Goal: Task Accomplishment & Management: Complete application form

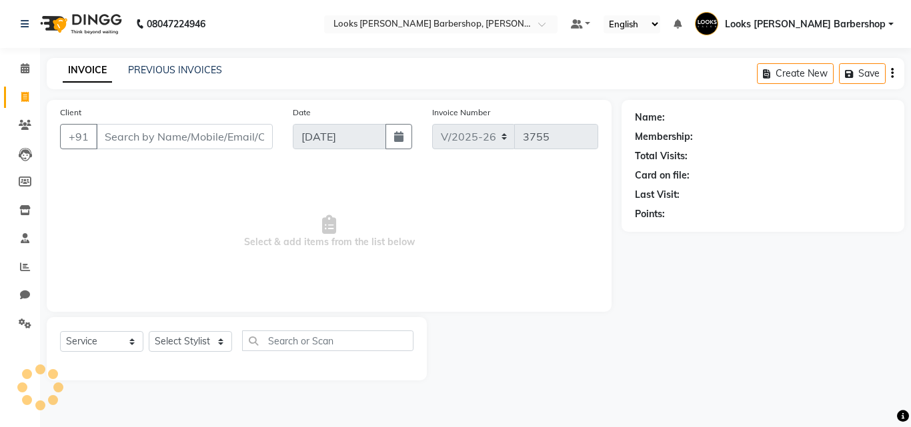
select select "4323"
select select "service"
click at [123, 133] on input "Client" at bounding box center [184, 136] width 177 height 25
click at [123, 137] on input "Client" at bounding box center [184, 136] width 177 height 25
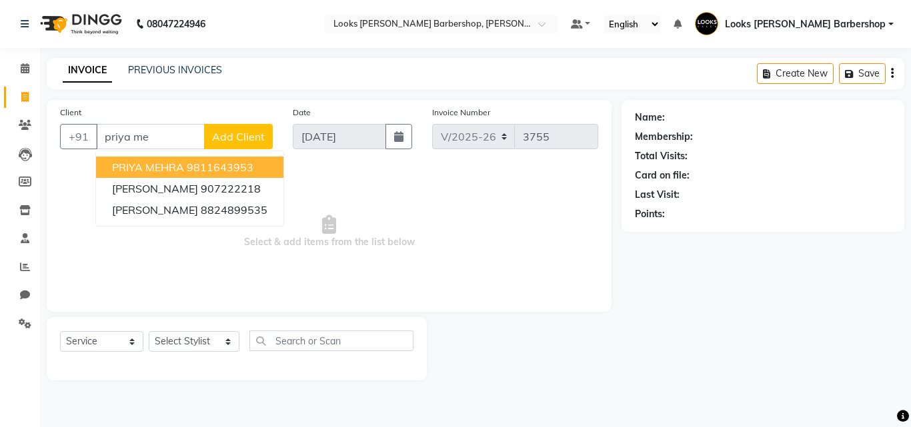
click at [171, 164] on span "PRIYA MEHRA" at bounding box center [148, 167] width 72 height 13
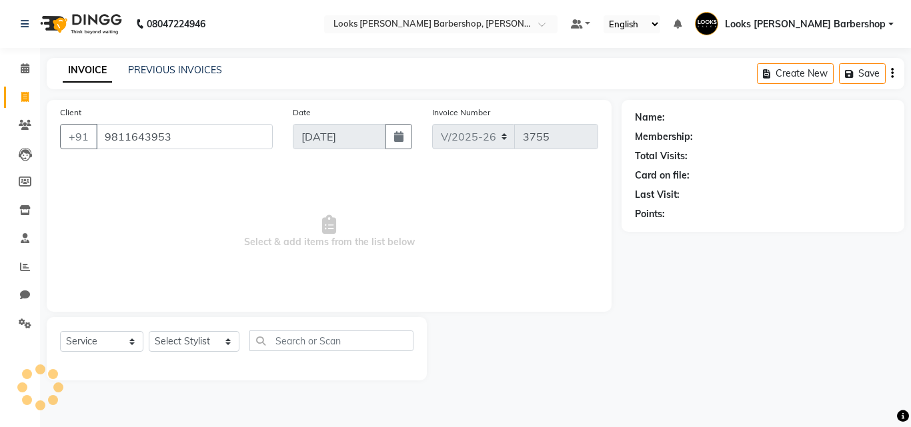
type input "9811643953"
select select "1: Object"
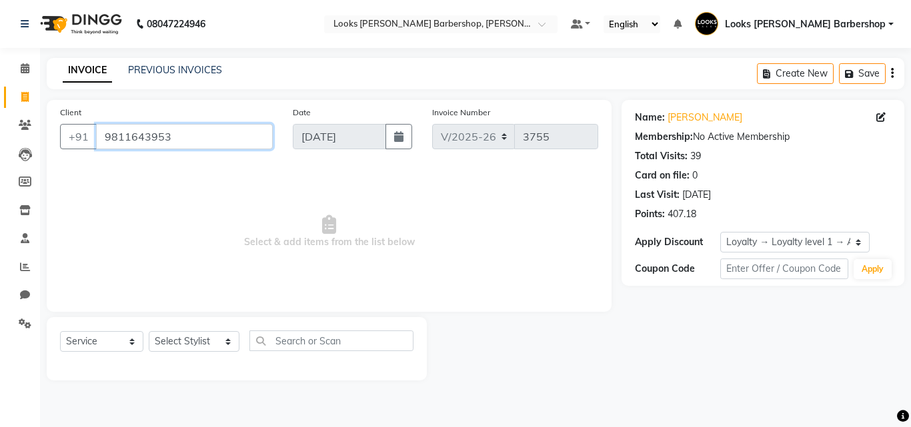
click at [175, 137] on input "9811643953" at bounding box center [184, 136] width 177 height 25
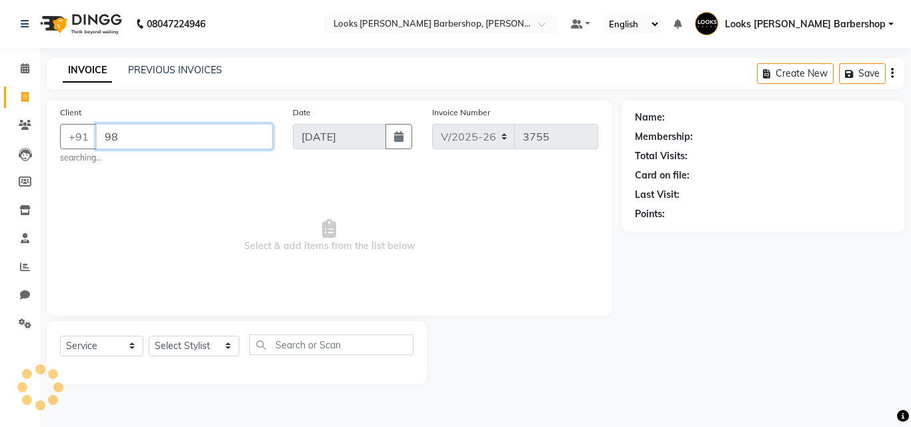
type input "9"
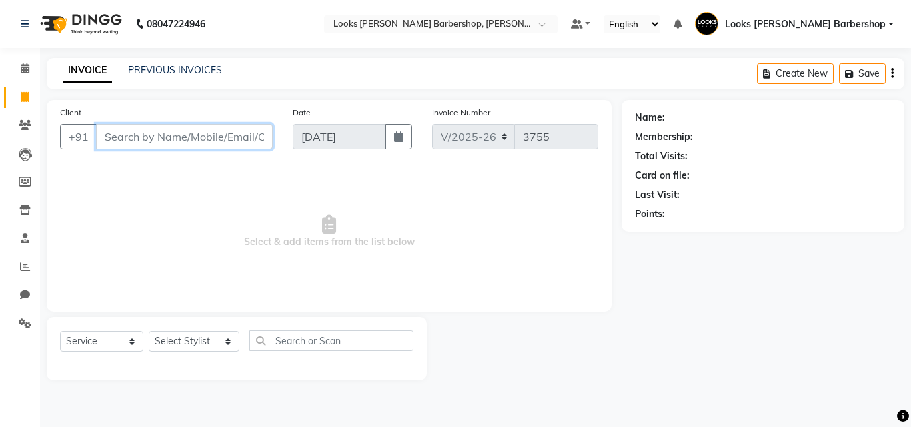
click at [140, 133] on input "Client" at bounding box center [184, 136] width 177 height 25
drag, startPoint x: 141, startPoint y: 133, endPoint x: 125, endPoint y: 137, distance: 16.5
click at [125, 137] on input "Client" at bounding box center [184, 136] width 177 height 25
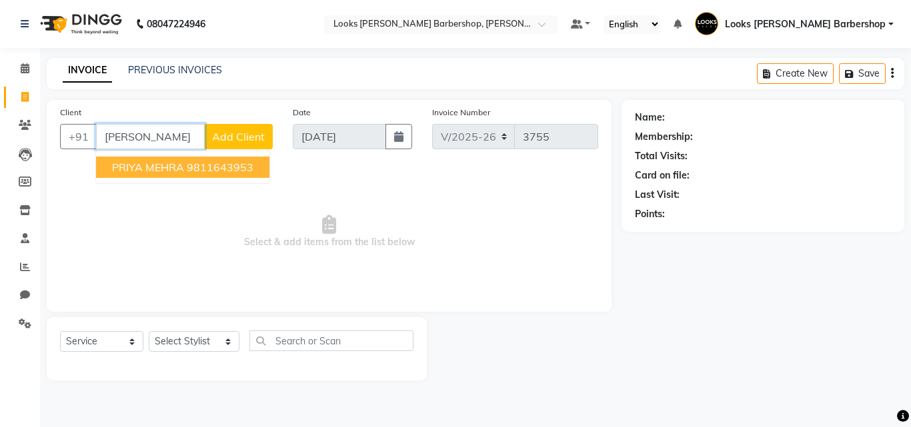
click at [225, 164] on ngb-highlight "9811643953" at bounding box center [220, 167] width 67 height 13
type input "9811643953"
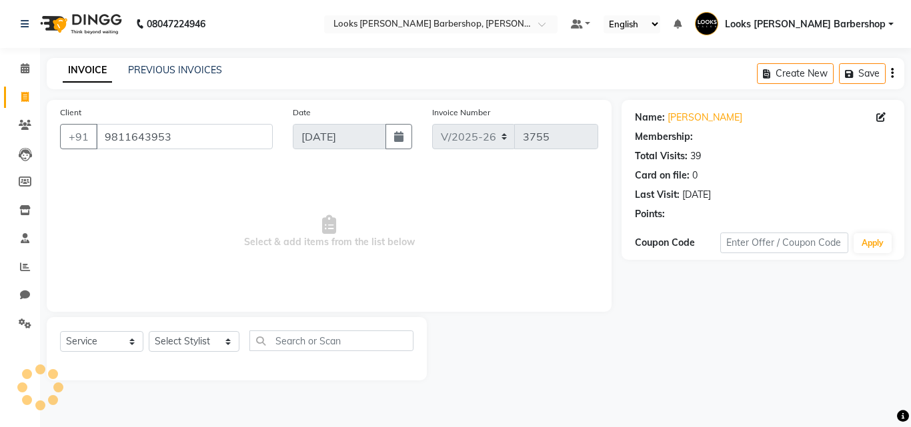
select select "1: Object"
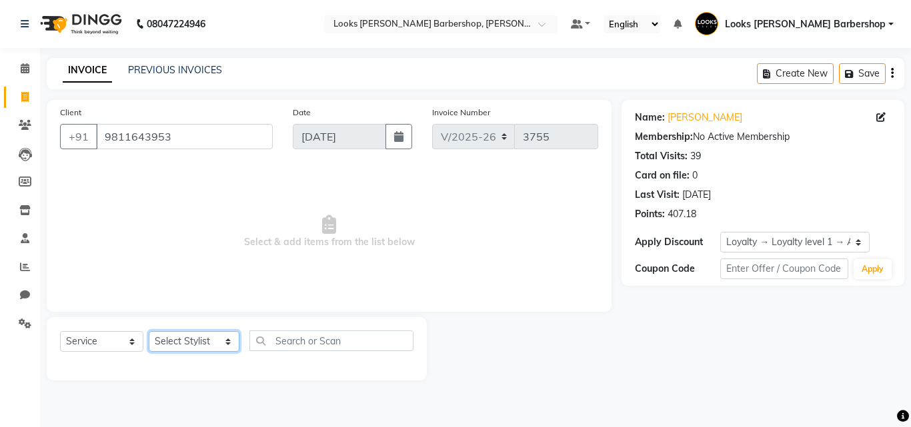
click at [221, 339] on select "Select Stylist [PERSON_NAME] AENA Amazon_Kart Arvind_asst [PERSON_NAME] Counter…" at bounding box center [194, 341] width 91 height 21
select select "23408"
click at [149, 331] on select "Select Stylist [PERSON_NAME] AENA Amazon_Kart Arvind_asst [PERSON_NAME] Counter…" at bounding box center [194, 341] width 91 height 21
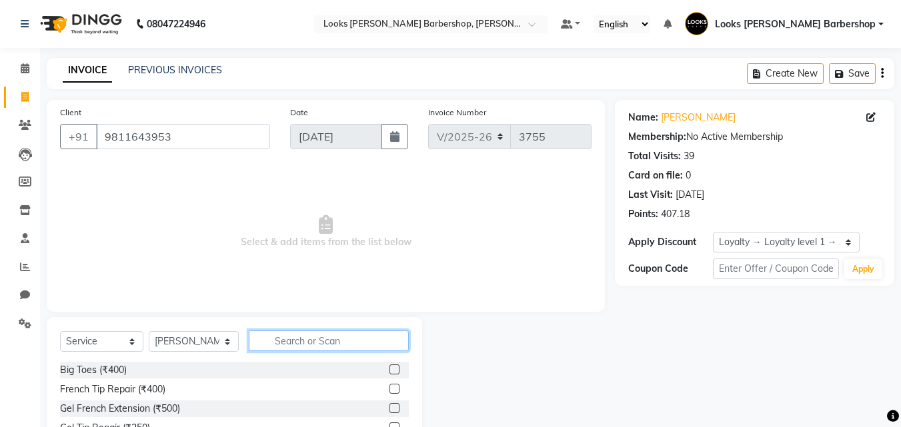
click at [264, 342] on input "text" at bounding box center [329, 341] width 161 height 21
type input "cut"
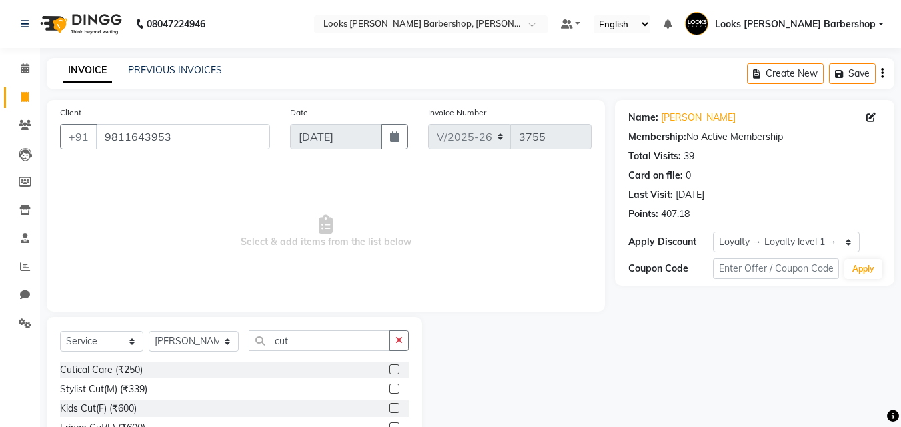
click at [389, 390] on label at bounding box center [394, 389] width 10 height 10
click at [389, 390] on input "checkbox" at bounding box center [393, 389] width 9 height 9
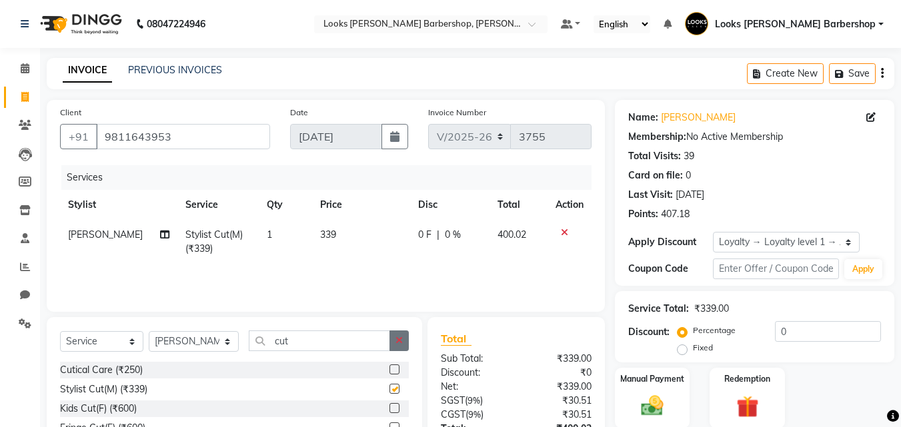
checkbox input "false"
drag, startPoint x: 401, startPoint y: 339, endPoint x: 362, endPoint y: 339, distance: 39.3
click at [400, 339] on icon "button" at bounding box center [398, 340] width 7 height 9
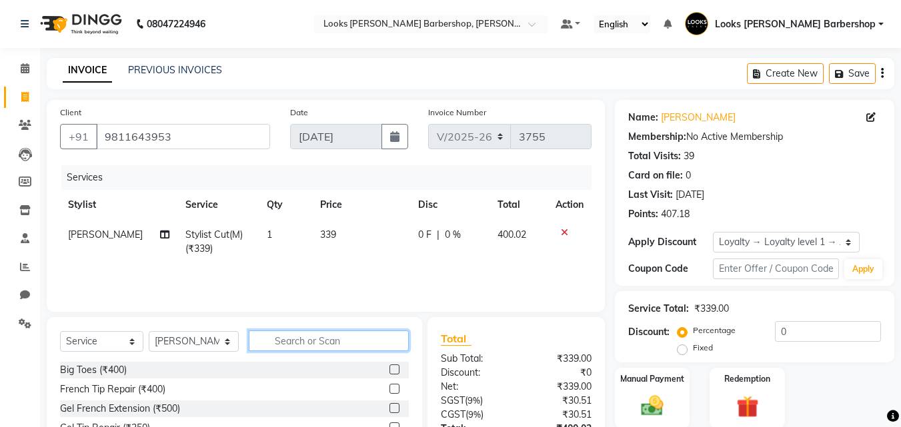
click at [358, 339] on input "text" at bounding box center [329, 341] width 161 height 21
type input "wash"
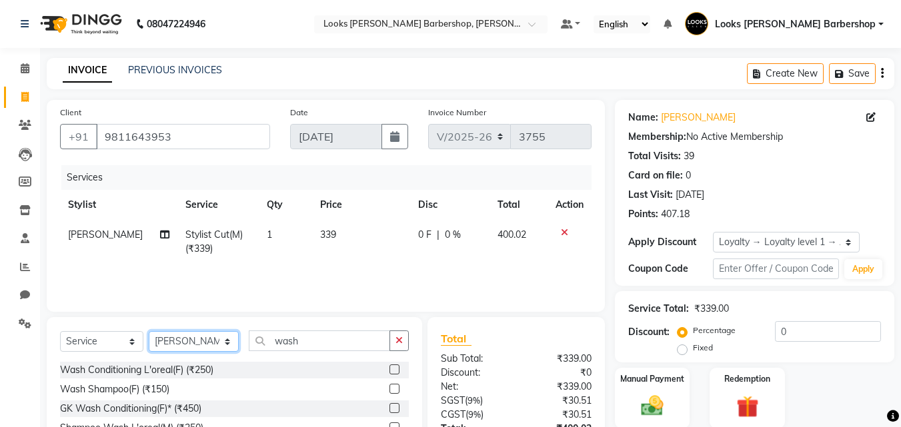
click at [221, 341] on select "Select Stylist [PERSON_NAME] AENA Amazon_Kart Arvind_asst [PERSON_NAME] Counter…" at bounding box center [194, 341] width 90 height 21
select select "23413"
click at [149, 331] on select "Select Stylist [PERSON_NAME] AENA Amazon_Kart Arvind_asst [PERSON_NAME] Counter…" at bounding box center [194, 341] width 90 height 21
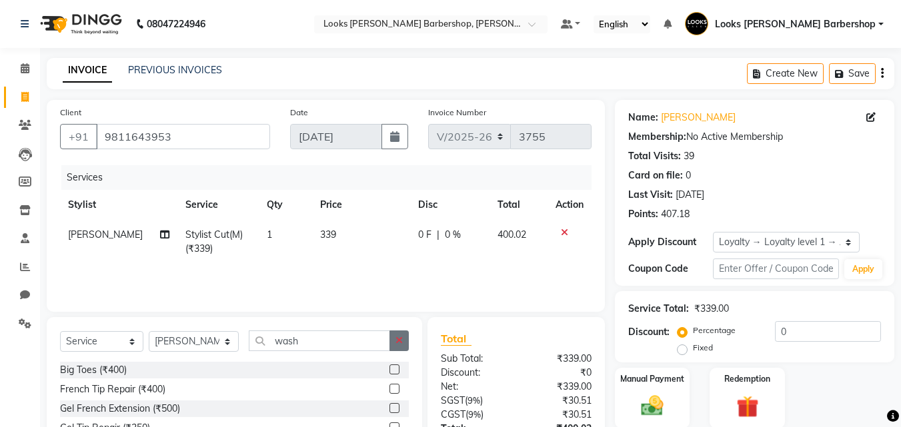
click at [399, 341] on icon "button" at bounding box center [398, 340] width 7 height 9
click at [355, 337] on input "text" at bounding box center [329, 341] width 161 height 21
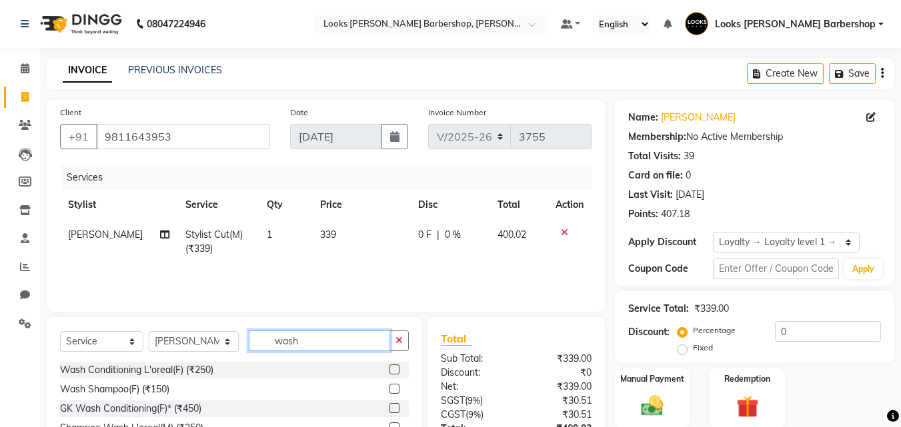
type input "wash"
click at [397, 389] on label at bounding box center [394, 389] width 10 height 10
click at [397, 389] on input "checkbox" at bounding box center [393, 389] width 9 height 9
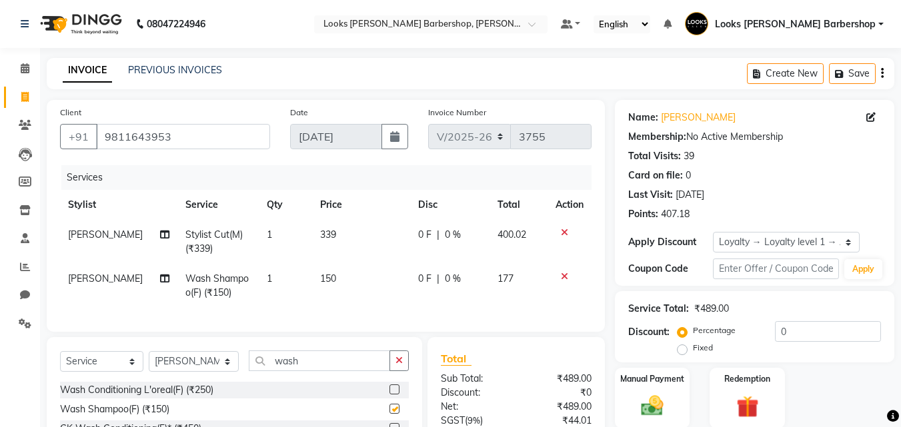
checkbox input "false"
click at [329, 277] on span "150" at bounding box center [328, 279] width 16 height 12
select select "23413"
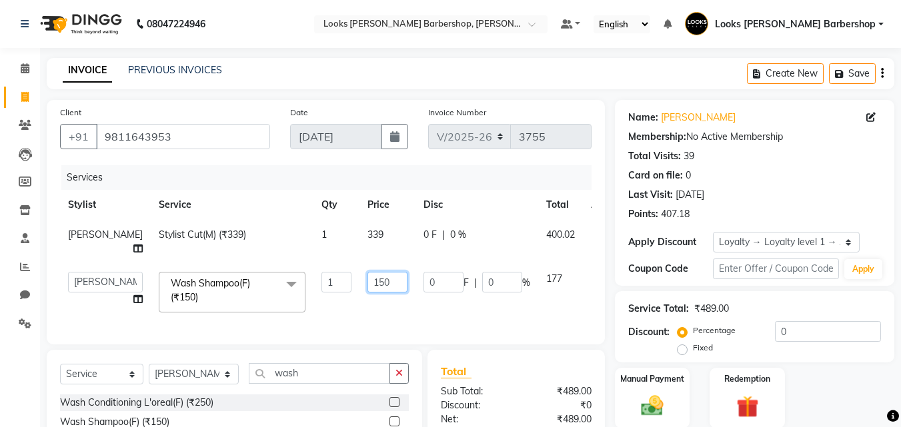
click at [367, 278] on input "150" at bounding box center [387, 282] width 40 height 21
type input "153"
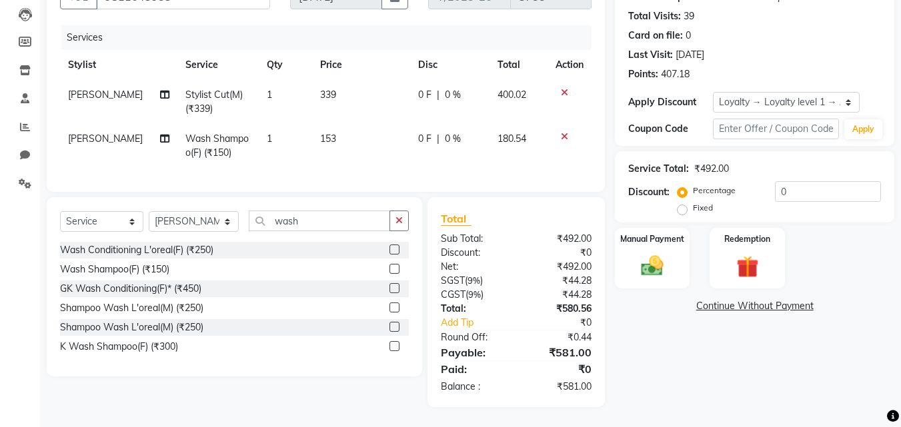
scroll to position [150, 0]
click at [649, 386] on div "Name: [PERSON_NAME] Membership: No Active Membership Total Visits: 39 Card on f…" at bounding box center [759, 183] width 289 height 447
click at [337, 131] on td "153" at bounding box center [361, 146] width 98 height 44
select select "23413"
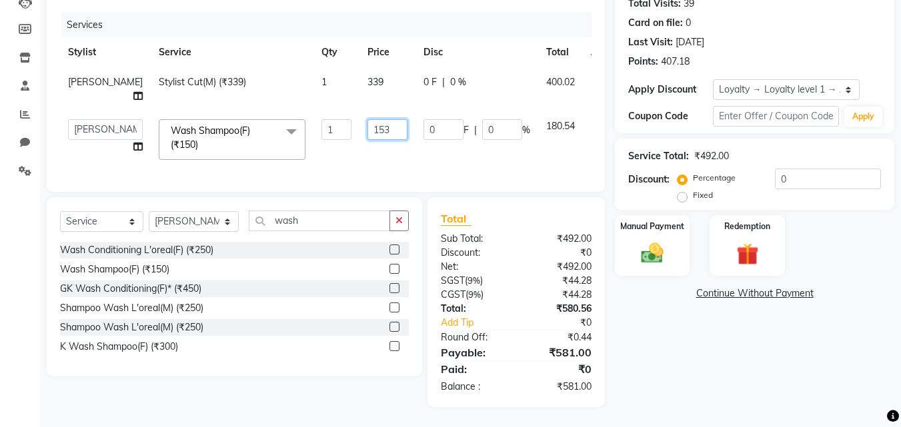
click at [367, 119] on input "153" at bounding box center [387, 129] width 40 height 21
type input "143"
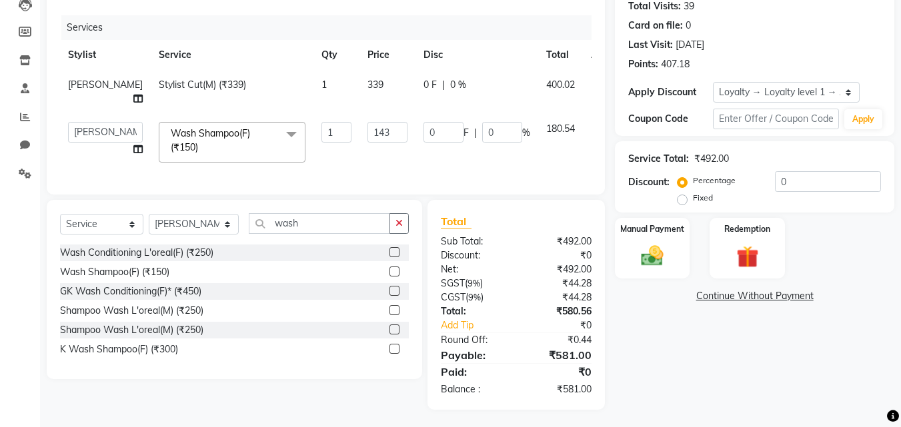
click at [643, 355] on div "Name: [PERSON_NAME] Membership: No Active Membership Total Visits: 39 Card on f…" at bounding box center [759, 180] width 289 height 460
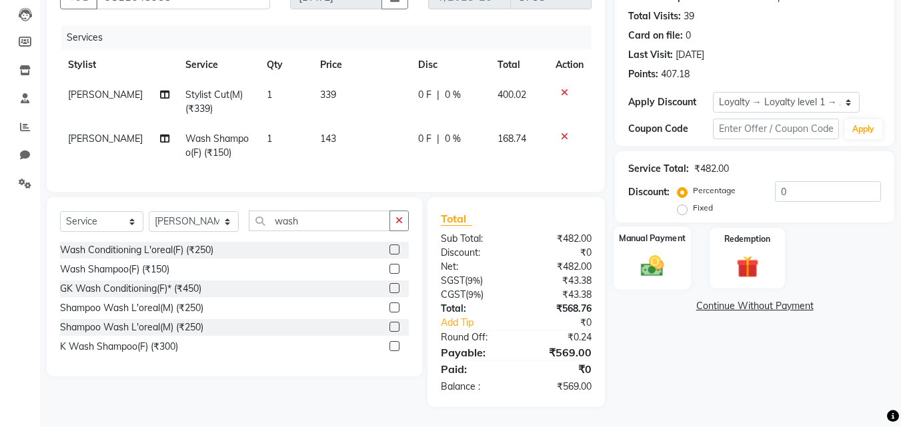
click at [654, 255] on img at bounding box center [651, 266] width 37 height 27
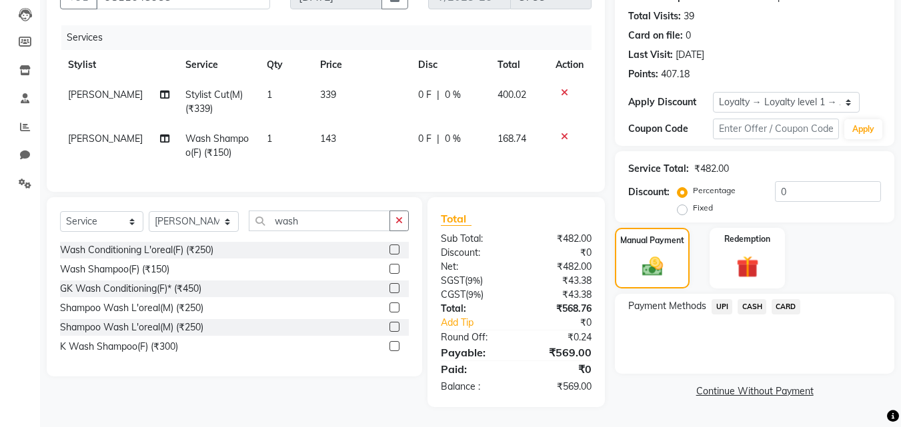
click at [748, 299] on span "CASH" at bounding box center [752, 306] width 29 height 15
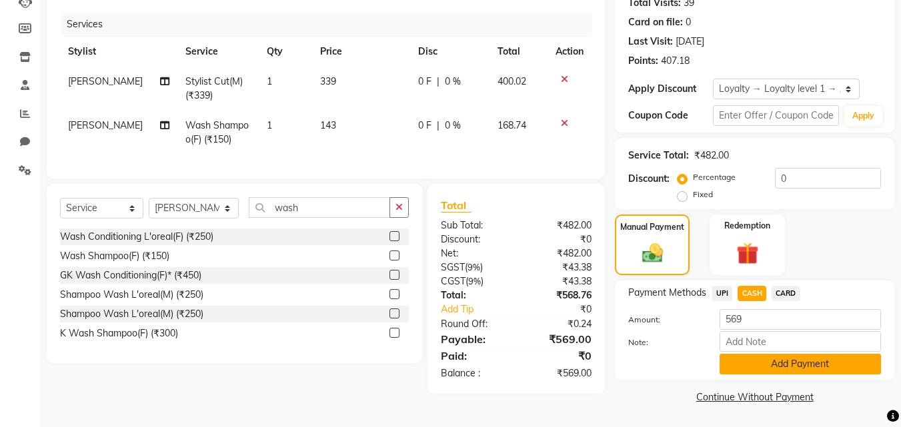
click at [751, 364] on button "Add Payment" at bounding box center [799, 364] width 161 height 21
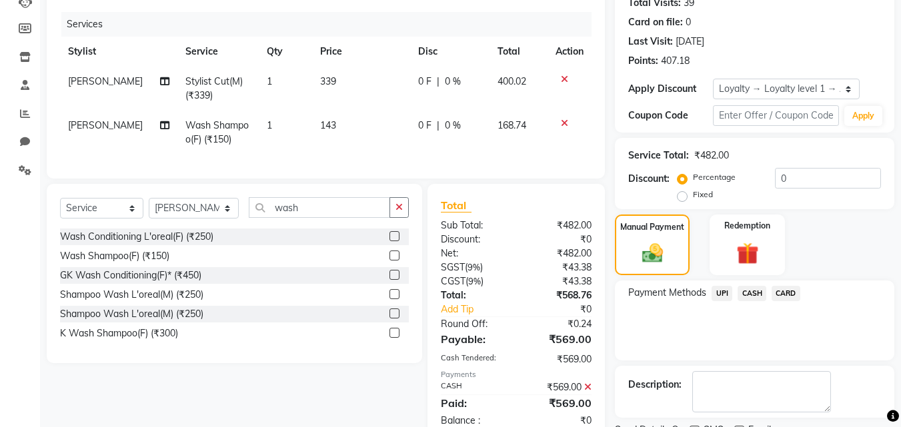
scroll to position [263, 0]
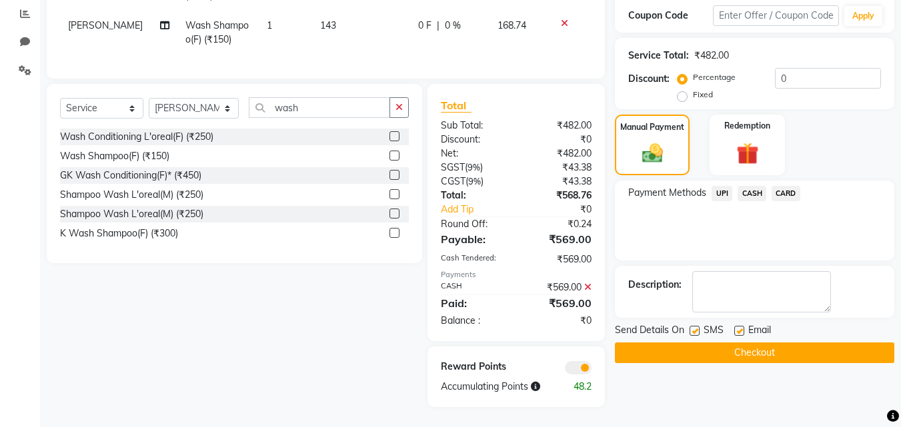
click at [747, 344] on button "Checkout" at bounding box center [754, 353] width 279 height 21
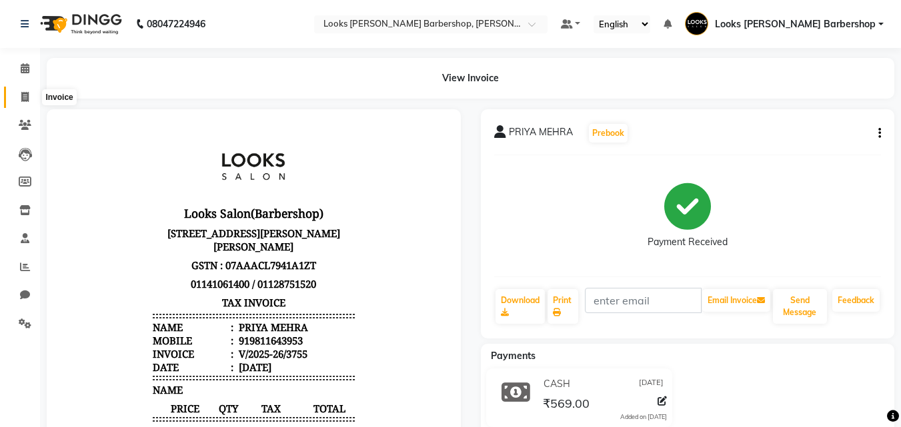
click at [23, 94] on icon at bounding box center [24, 97] width 7 height 10
select select "service"
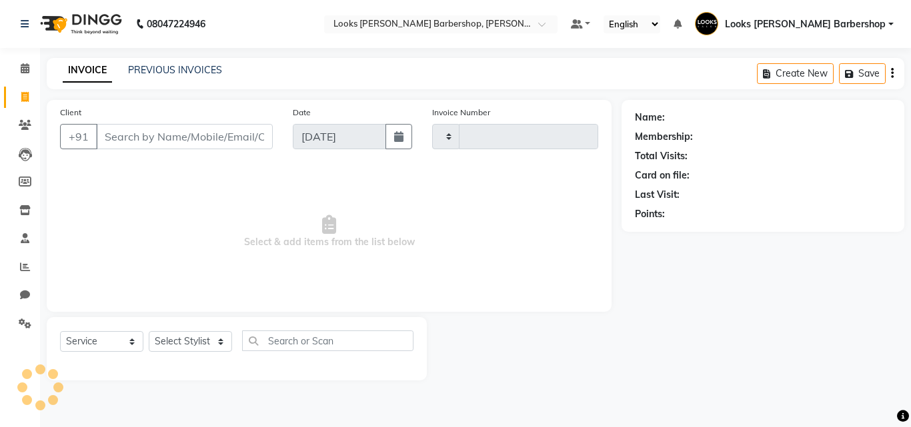
type input "3756"
select select "4323"
click at [151, 129] on input "Client" at bounding box center [184, 136] width 177 height 25
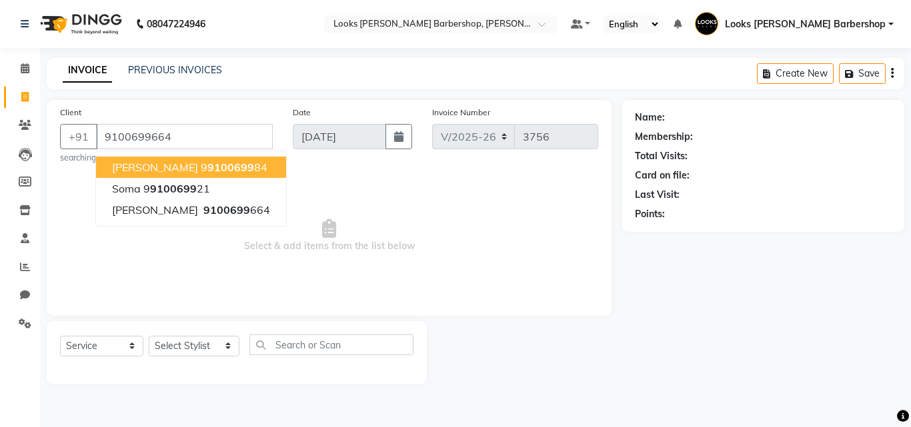
type input "9100699664"
select select "1: Object"
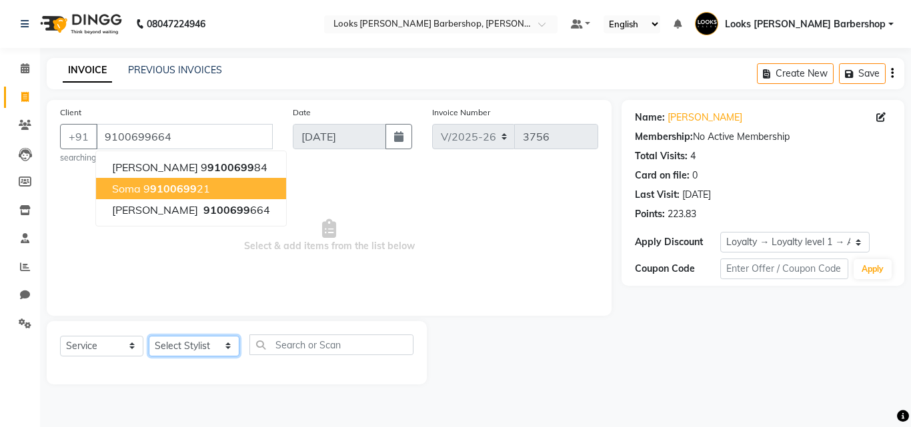
click at [221, 346] on select "Select Stylist [PERSON_NAME] AENA Amazon_Kart Arvind_asst [PERSON_NAME] Counter…" at bounding box center [194, 346] width 91 height 21
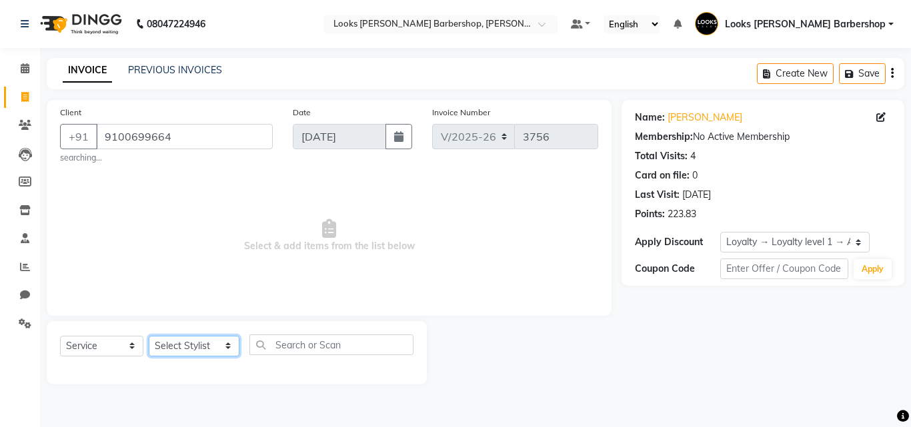
select select "23484"
click at [149, 336] on select "Select Stylist [PERSON_NAME] AENA Amazon_Kart Arvind_asst [PERSON_NAME] Counter…" at bounding box center [194, 346] width 91 height 21
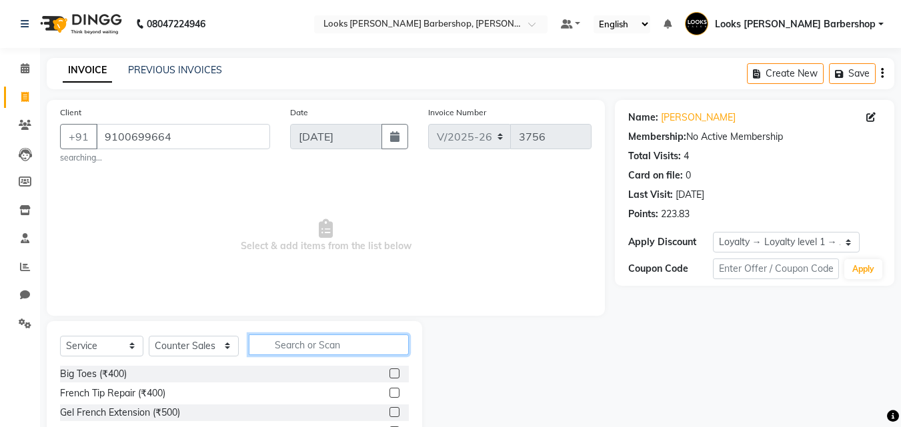
click at [271, 343] on input "text" at bounding box center [329, 345] width 161 height 21
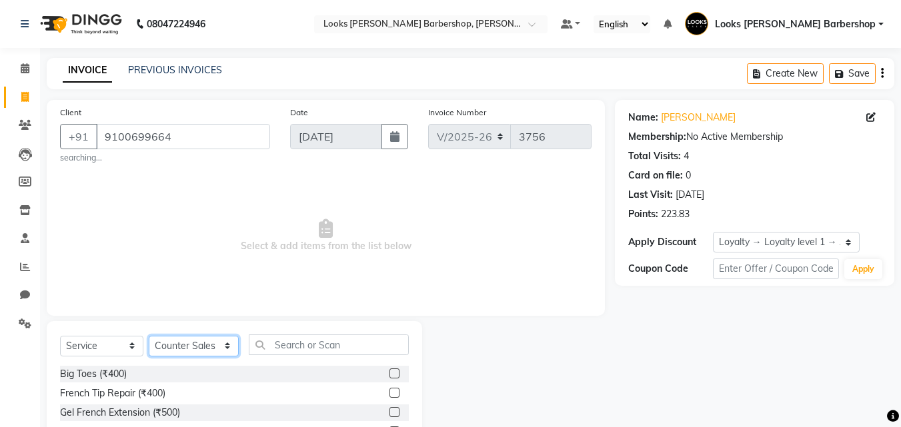
click at [219, 344] on select "Select Stylist [PERSON_NAME] AENA Amazon_Kart Arvind_asst [PERSON_NAME] Counter…" at bounding box center [194, 346] width 90 height 21
click at [149, 336] on select "Select Stylist [PERSON_NAME] AENA Amazon_Kart Arvind_asst [PERSON_NAME] Counter…" at bounding box center [194, 346] width 90 height 21
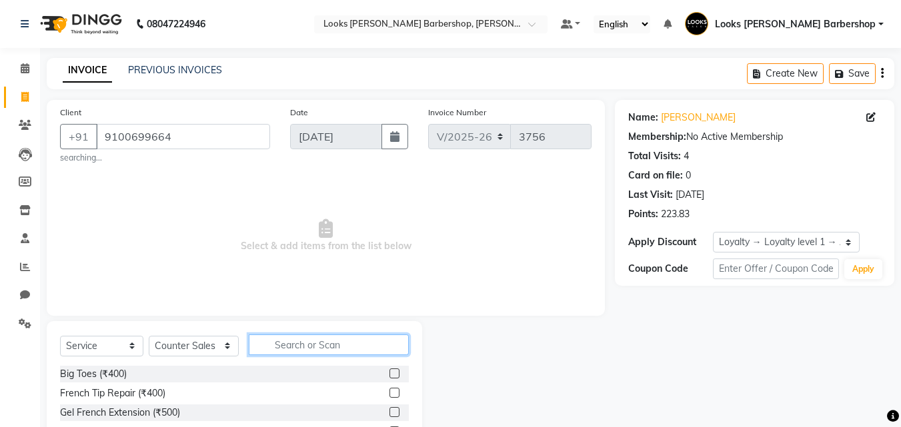
click at [291, 349] on input "text" at bounding box center [329, 345] width 161 height 21
type input "cut"
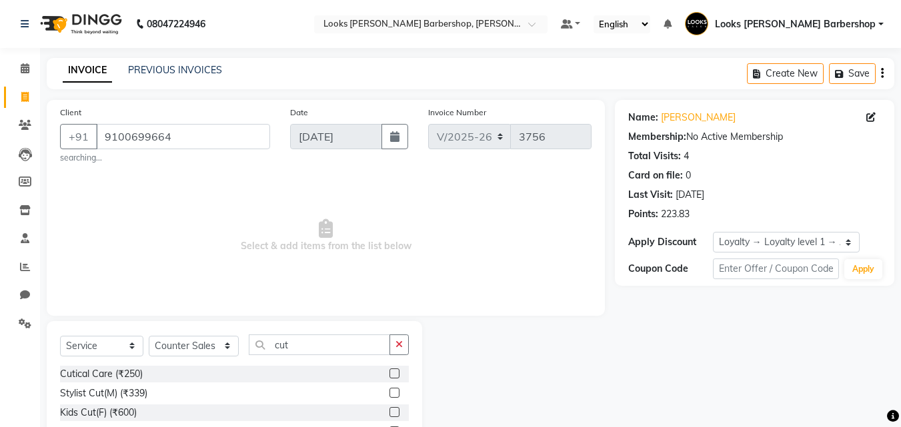
click at [389, 393] on label at bounding box center [394, 393] width 10 height 10
click at [389, 393] on input "checkbox" at bounding box center [393, 393] width 9 height 9
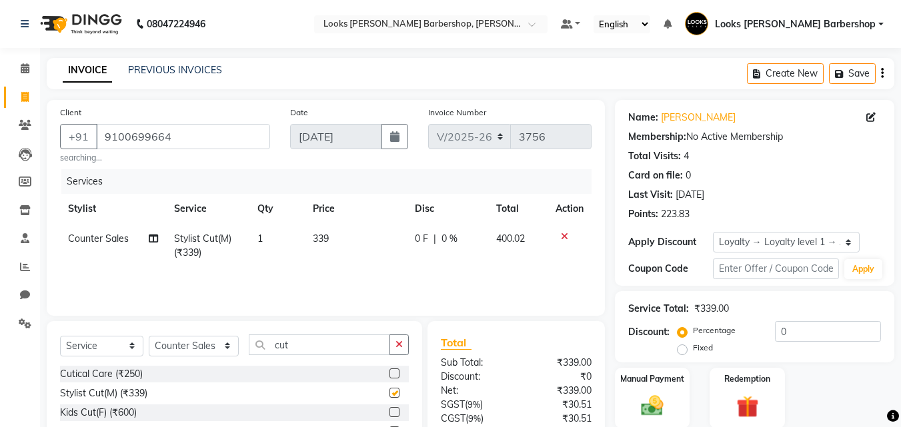
checkbox input "false"
click at [399, 343] on icon "button" at bounding box center [398, 344] width 7 height 9
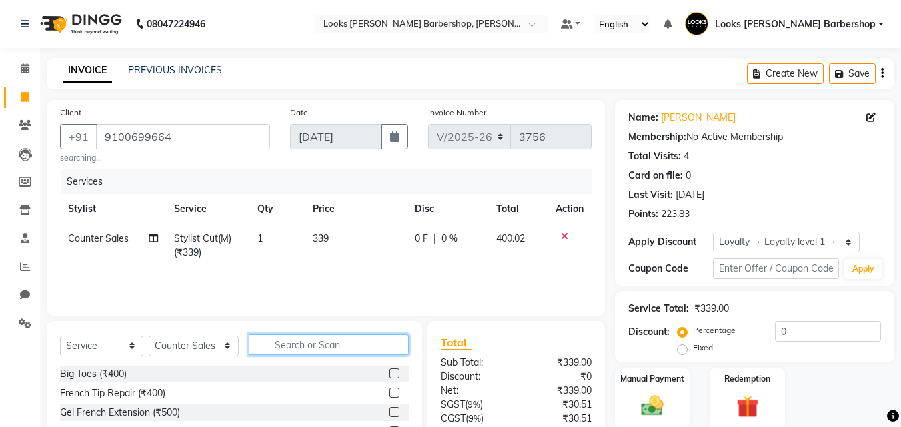
click at [354, 346] on input "text" at bounding box center [329, 345] width 161 height 21
type input "beard"
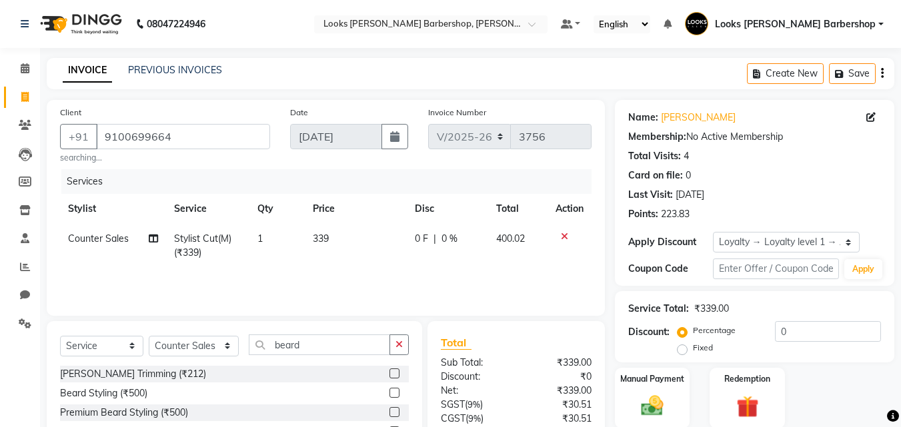
click at [397, 373] on label at bounding box center [394, 374] width 10 height 10
click at [397, 373] on input "checkbox" at bounding box center [393, 374] width 9 height 9
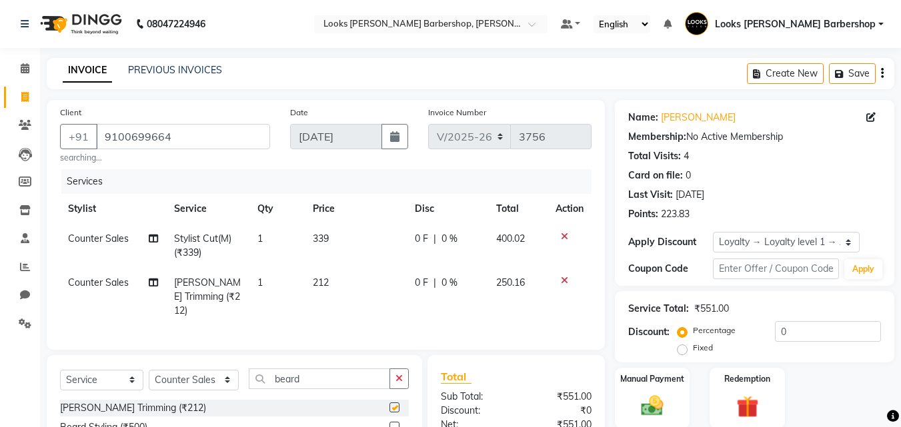
checkbox input "false"
click at [224, 375] on select "Select Stylist [PERSON_NAME] AENA Amazon_Kart Arvind_asst [PERSON_NAME] Counter…" at bounding box center [194, 380] width 90 height 21
select select "23413"
click at [149, 370] on select "Select Stylist [PERSON_NAME] AENA Amazon_Kart Arvind_asst [PERSON_NAME] Counter…" at bounding box center [194, 380] width 90 height 21
drag, startPoint x: 405, startPoint y: 374, endPoint x: 395, endPoint y: 374, distance: 10.0
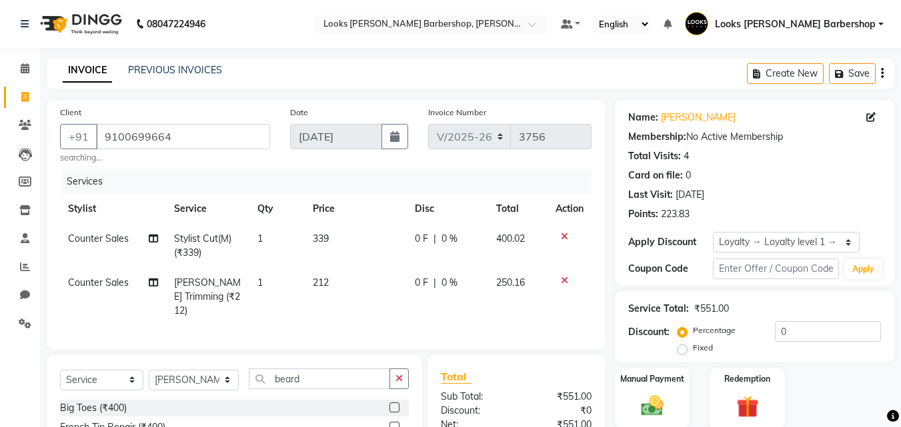
click at [401, 374] on button "button" at bounding box center [398, 379] width 19 height 21
click at [391, 374] on input "text" at bounding box center [329, 379] width 161 height 21
type input "wash"
drag, startPoint x: 392, startPoint y: 421, endPoint x: 391, endPoint y: 412, distance: 9.4
click at [393, 422] on label at bounding box center [394, 427] width 10 height 10
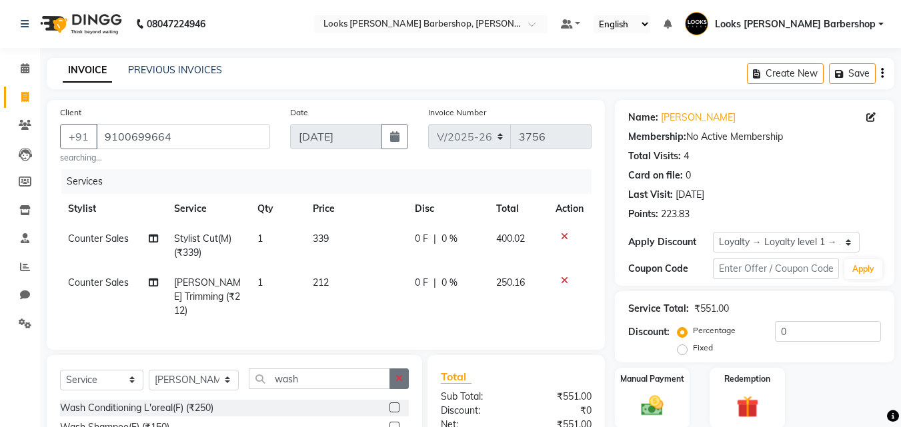
click at [393, 423] on input "checkbox" at bounding box center [393, 427] width 9 height 9
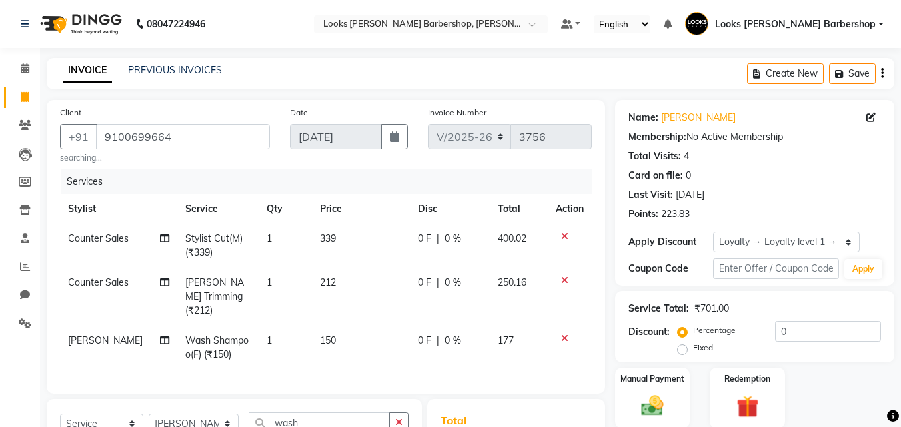
checkbox input "false"
click at [335, 329] on td "150" at bounding box center [361, 348] width 98 height 44
select select "23413"
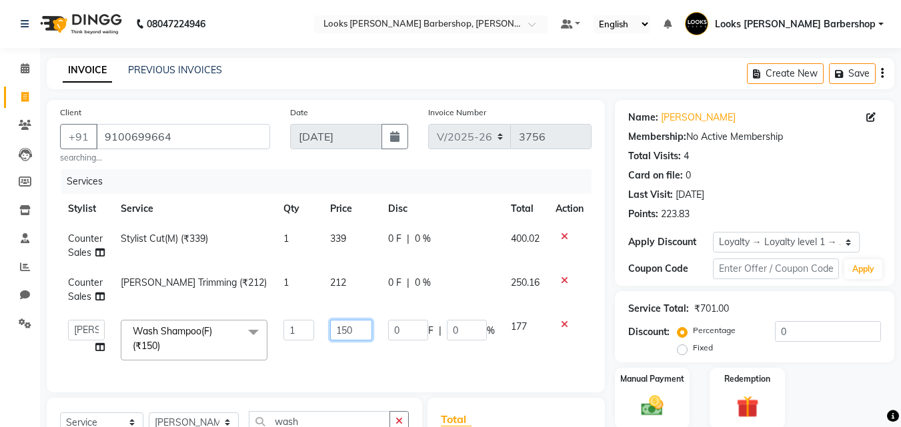
click at [351, 327] on input "150" at bounding box center [351, 330] width 42 height 21
type input "163"
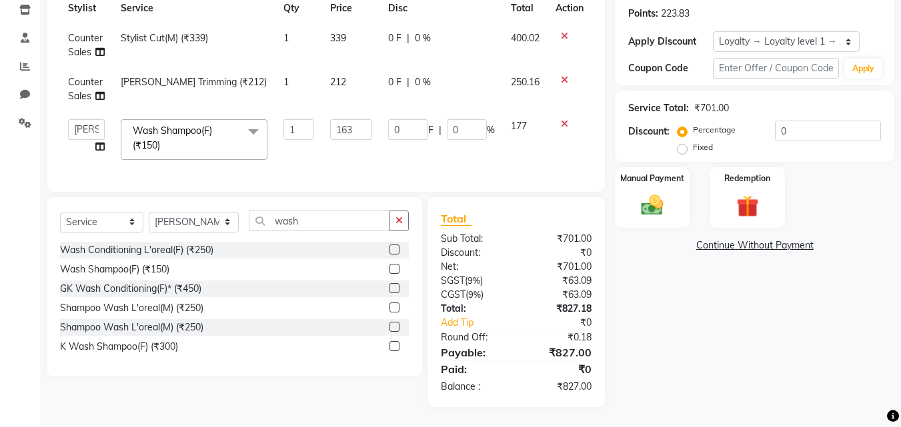
scroll to position [198, 0]
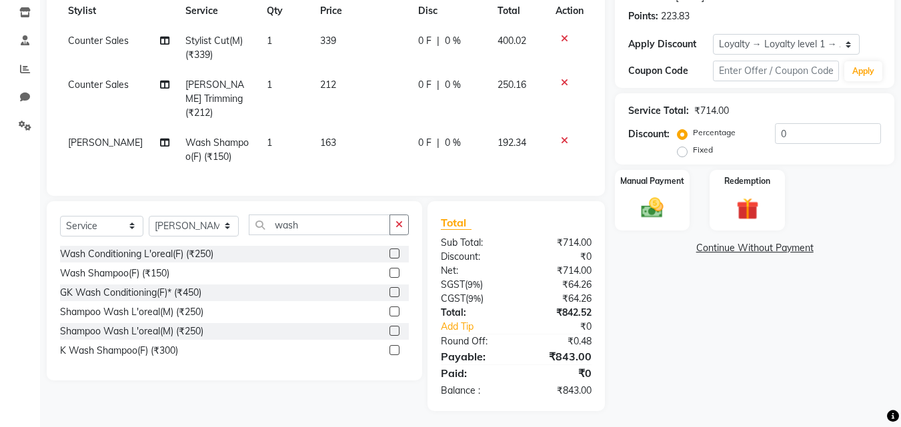
click at [693, 313] on div "Name: [PERSON_NAME] Membership: No Active Membership Total Visits: 4 Card on fi…" at bounding box center [759, 156] width 289 height 509
click at [669, 204] on img at bounding box center [651, 208] width 37 height 27
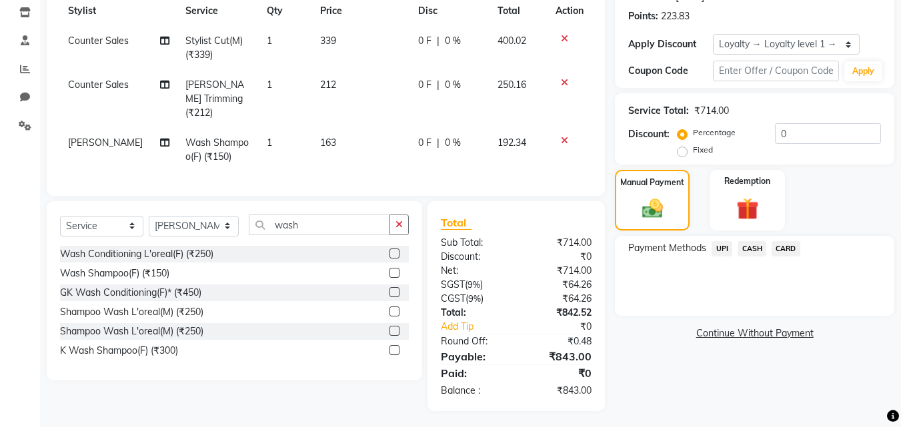
click at [778, 249] on span "CARD" at bounding box center [786, 248] width 29 height 15
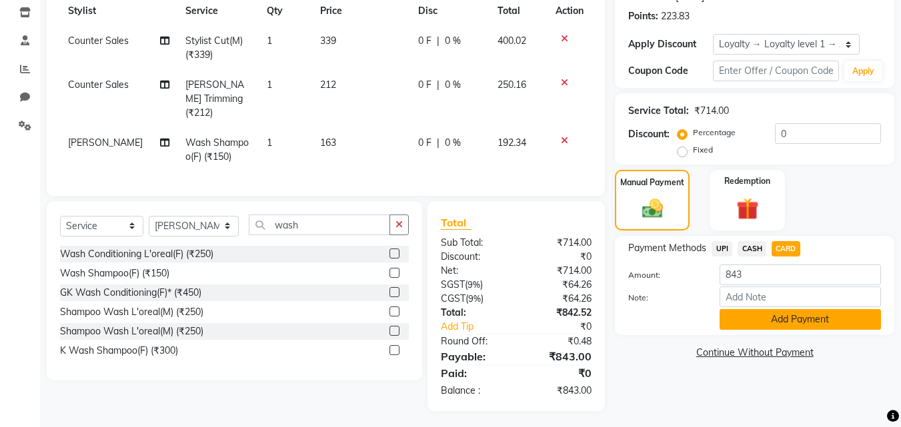
click at [766, 319] on button "Add Payment" at bounding box center [799, 319] width 161 height 21
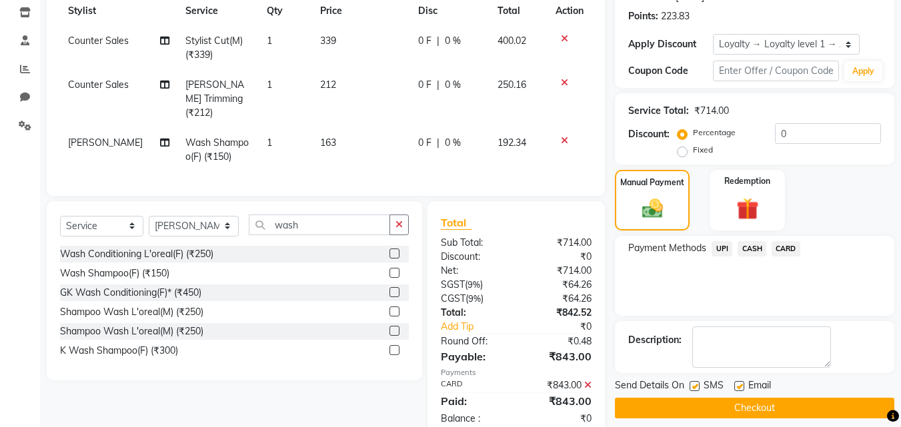
scroll to position [292, 0]
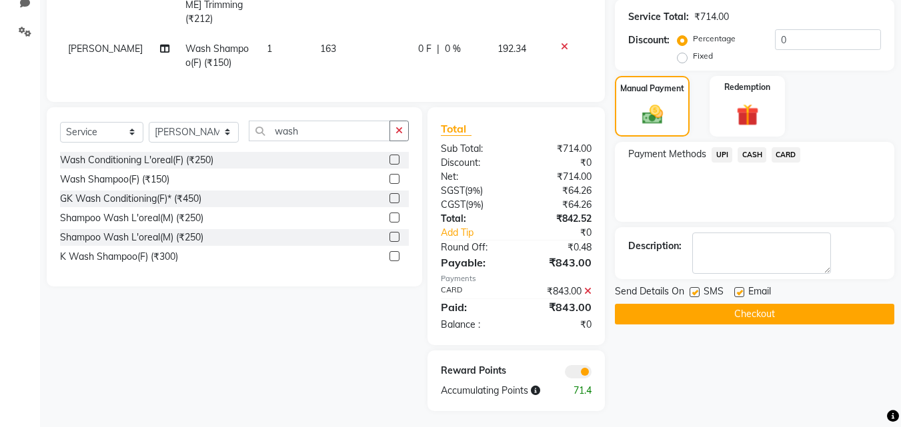
click at [765, 319] on button "Checkout" at bounding box center [754, 314] width 279 height 21
